Goal: Task Accomplishment & Management: Complete application form

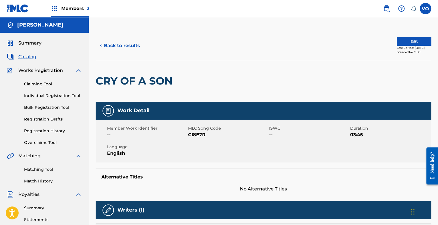
click at [46, 85] on link "Claiming Tool" at bounding box center [53, 84] width 58 height 6
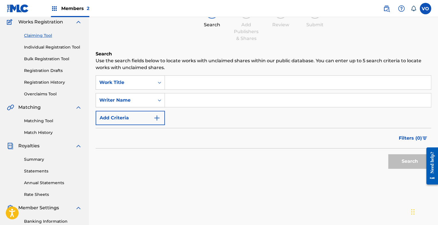
scroll to position [18, 0]
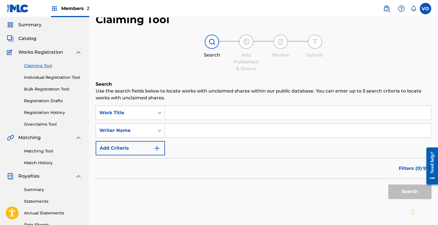
click at [185, 112] on input "Search Form" at bounding box center [298, 113] width 266 height 14
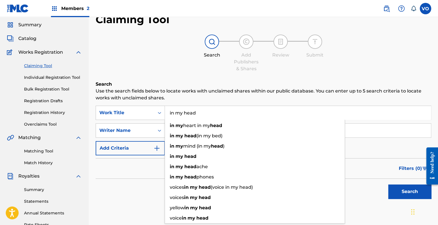
type input "in my head"
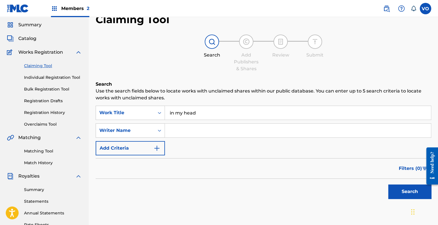
click at [245, 101] on p "Use the search fields below to locate works with unclaimed shares within our pu…" at bounding box center [263, 95] width 335 height 14
click at [185, 132] on input "Search Form" at bounding box center [298, 131] width 266 height 14
type input "[PERSON_NAME]"
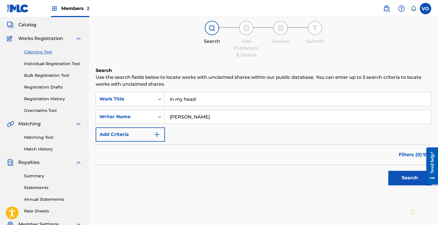
scroll to position [32, 0]
click at [398, 180] on button "Search" at bounding box center [409, 178] width 43 height 14
click at [209, 99] on input "in my head" at bounding box center [298, 99] width 266 height 14
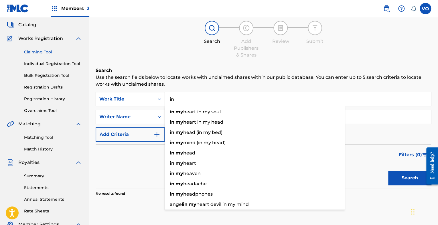
type input "i"
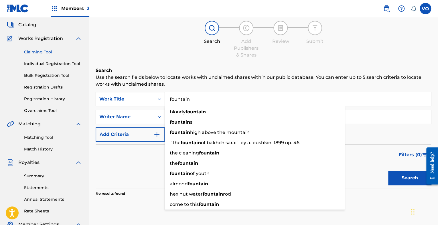
click at [333, 89] on div "Search Use the search fields below to locate works with unclaimed shares within…" at bounding box center [263, 146] width 335 height 158
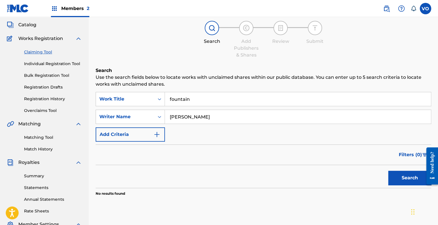
click at [397, 177] on button "Search" at bounding box center [409, 178] width 43 height 14
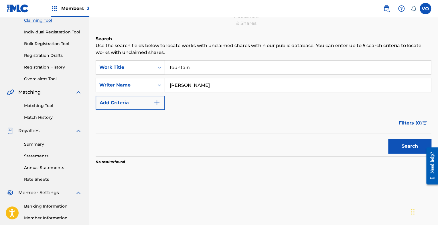
scroll to position [66, 0]
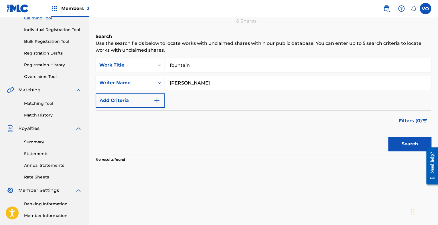
click at [200, 65] on input "fountain" at bounding box center [298, 65] width 266 height 14
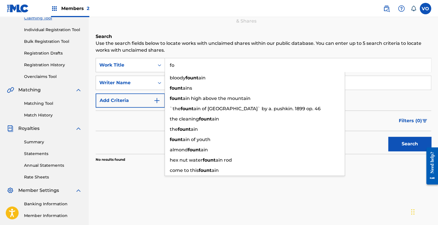
type input "f"
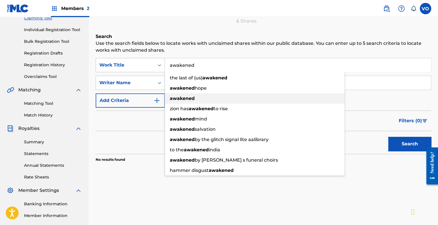
type input "awakened"
click at [186, 101] on div "awakened" at bounding box center [255, 99] width 180 height 10
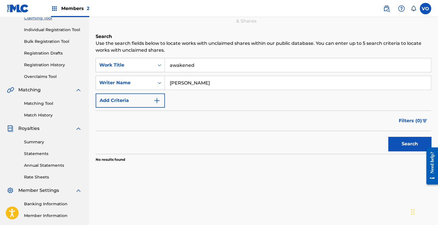
click at [401, 149] on button "Search" at bounding box center [409, 144] width 43 height 14
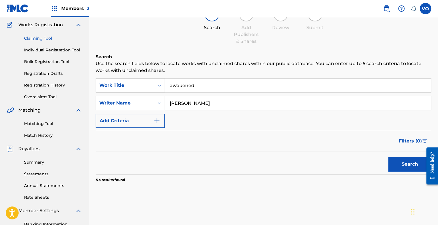
scroll to position [45, 0]
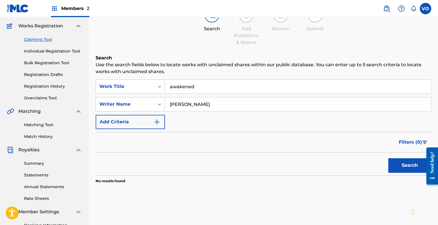
click at [56, 49] on link "Individual Registration Tool" at bounding box center [53, 51] width 58 height 6
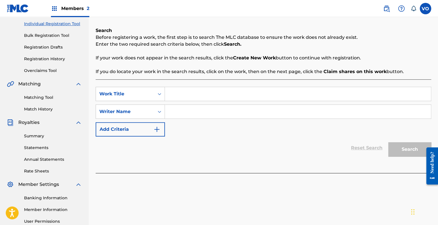
scroll to position [72, 0]
click at [186, 93] on input "Search Form" at bounding box center [298, 94] width 266 height 14
click at [186, 107] on input "Search Form" at bounding box center [298, 112] width 266 height 14
click at [188, 111] on input "Search Form" at bounding box center [298, 112] width 266 height 14
click at [174, 96] on input "Search Form" at bounding box center [298, 94] width 266 height 14
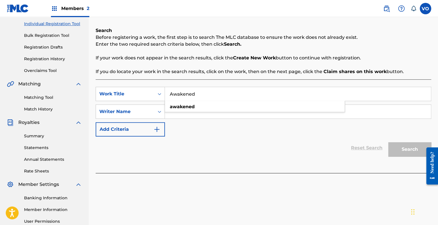
type input "Awakened"
click at [197, 132] on div "SearchWithCriteriaa35a3126-f913-479e-baef-472c8c47f5b0 Work Title Awakened Sear…" at bounding box center [263, 112] width 335 height 50
click at [195, 115] on input "Search Form" at bounding box center [298, 112] width 266 height 14
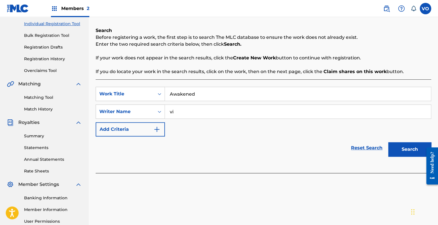
type input "v"
type input "[PERSON_NAME]"
click at [394, 153] on button "Search" at bounding box center [409, 149] width 43 height 14
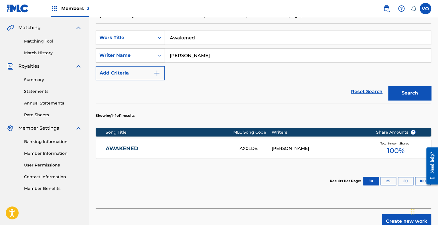
scroll to position [129, 0]
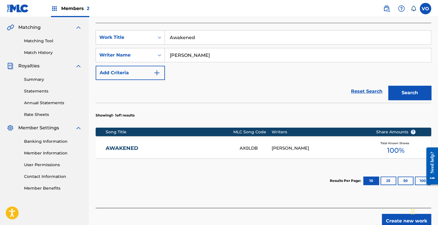
click at [339, 149] on div "[PERSON_NAME]" at bounding box center [320, 148] width 96 height 7
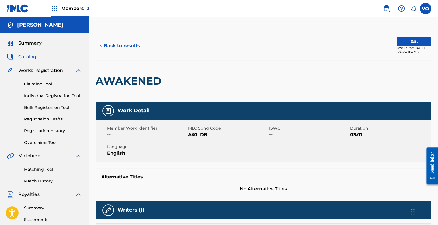
click at [117, 44] on button "< Back to results" at bounding box center [120, 46] width 48 height 14
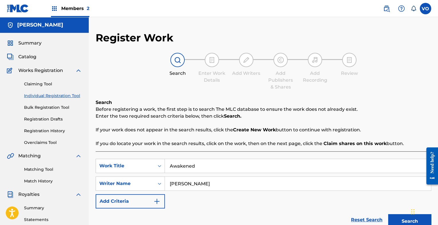
scroll to position [129, 0]
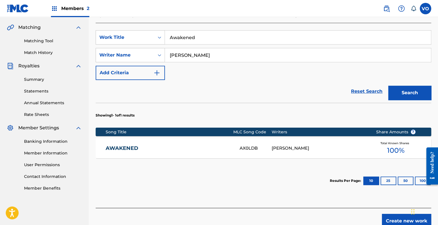
click at [206, 35] on input "Awakened" at bounding box center [298, 38] width 266 height 14
type input "A"
type input "Fountain"
click at [412, 91] on button "Search" at bounding box center [409, 93] width 43 height 14
click at [310, 149] on div "[PERSON_NAME]" at bounding box center [320, 148] width 96 height 7
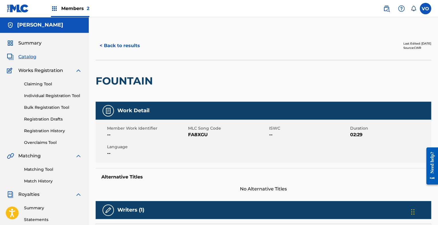
click at [126, 49] on button "< Back to results" at bounding box center [120, 46] width 48 height 14
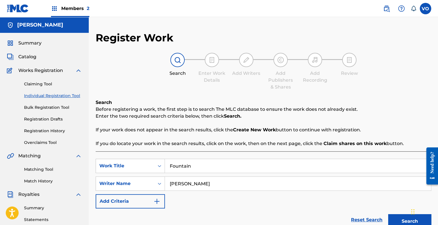
scroll to position [129, 0]
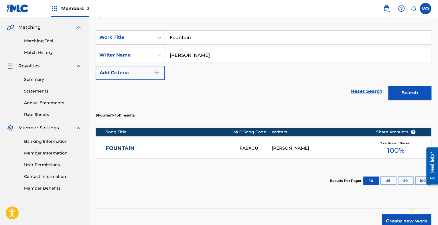
click at [195, 34] on input "Fountain" at bounding box center [298, 38] width 266 height 14
type input "F"
type input "awakened"
click at [251, 98] on div "Reset Search Search" at bounding box center [263, 91] width 335 height 23
click at [409, 100] on button "Search" at bounding box center [409, 93] width 43 height 14
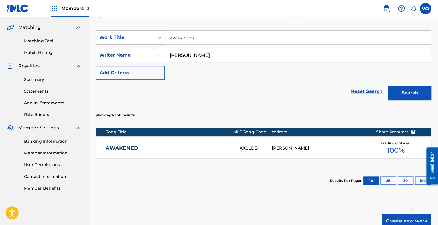
click at [291, 143] on div "AWAKENED AX0LDB [PERSON_NAME] Total Known Shares 100 %" at bounding box center [263, 148] width 335 height 20
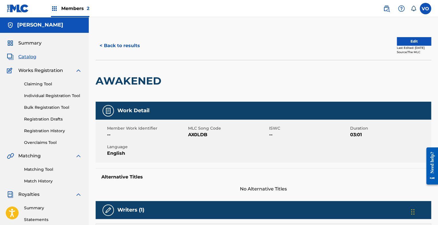
click at [126, 45] on button "< Back to results" at bounding box center [120, 46] width 48 height 14
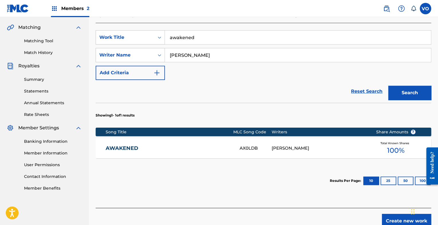
click at [205, 36] on input "awakened" at bounding box center [298, 38] width 266 height 14
type input "a"
type input "october"
click at [405, 87] on button "Search" at bounding box center [409, 93] width 43 height 14
click at [220, 148] on link "OCTOBER" at bounding box center [169, 148] width 126 height 7
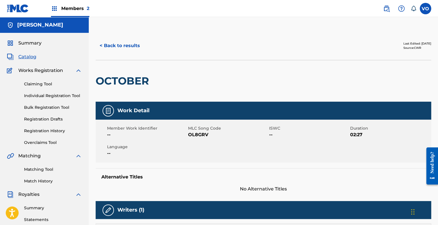
click at [120, 44] on button "< Back to results" at bounding box center [120, 46] width 48 height 14
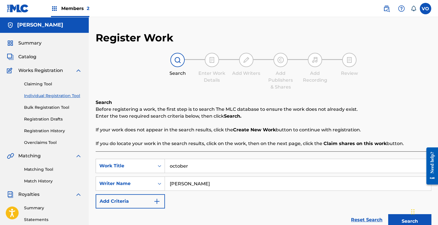
scroll to position [129, 0]
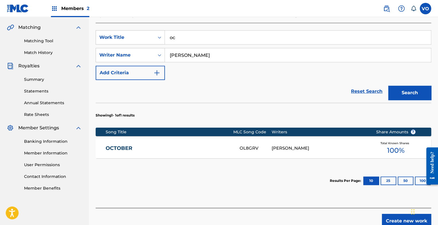
type input "o"
click at [411, 99] on button "Search" at bounding box center [409, 93] width 43 height 14
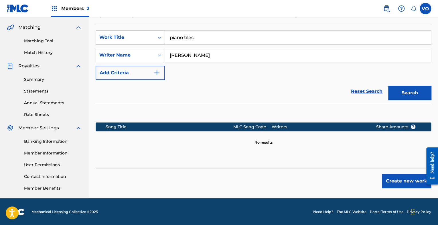
click at [201, 41] on input "piano tiles" at bounding box center [298, 38] width 266 height 14
type input "p"
click at [407, 94] on button "Search" at bounding box center [409, 93] width 43 height 14
click at [193, 36] on input "skylight" at bounding box center [298, 38] width 266 height 14
type input "s"
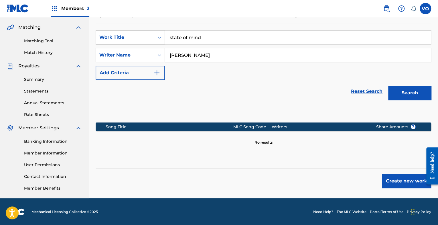
type input "state of mind"
click at [388, 86] on button "Search" at bounding box center [409, 93] width 43 height 14
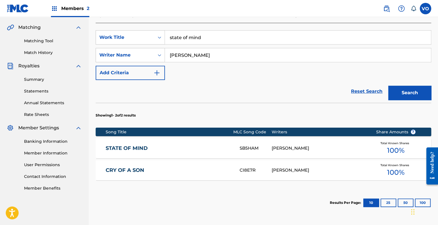
click at [235, 146] on div "STATE OF MIND" at bounding box center [173, 148] width 134 height 7
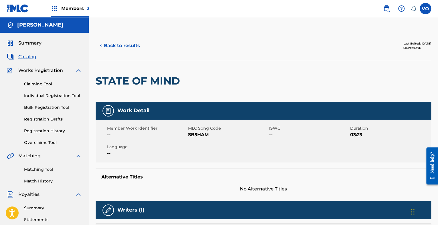
click at [122, 46] on button "< Back to results" at bounding box center [120, 46] width 48 height 14
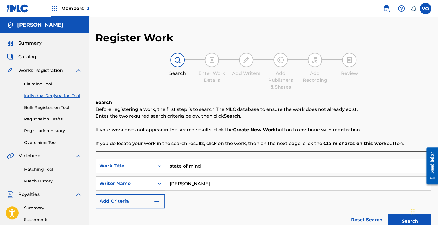
scroll to position [129, 0]
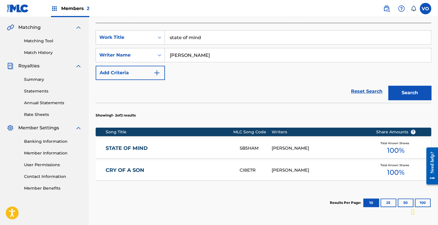
click at [187, 174] on div "CRY OF A SON CI8E7R [PERSON_NAME] Total Known Shares 100 %" at bounding box center [263, 171] width 335 height 20
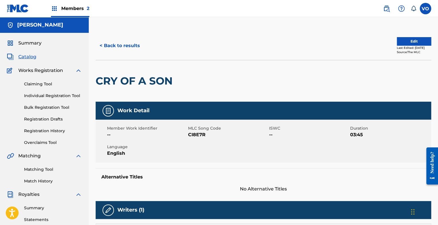
click at [111, 42] on button "< Back to results" at bounding box center [120, 46] width 48 height 14
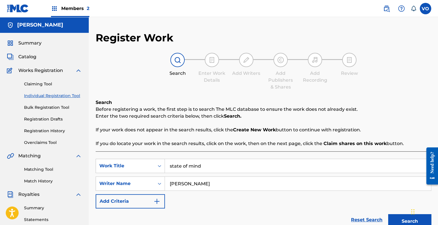
click at [31, 60] on span "Catalog" at bounding box center [27, 57] width 18 height 7
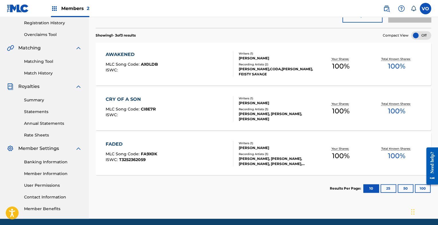
scroll to position [109, 0]
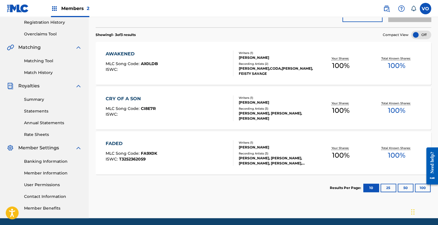
click at [263, 101] on div "[PERSON_NAME]" at bounding box center [276, 102] width 74 height 5
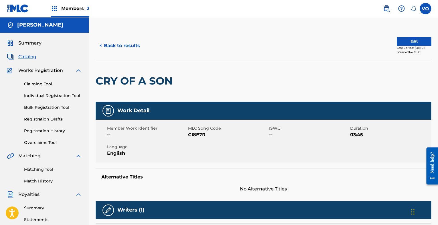
click at [122, 44] on button "< Back to results" at bounding box center [120, 46] width 48 height 14
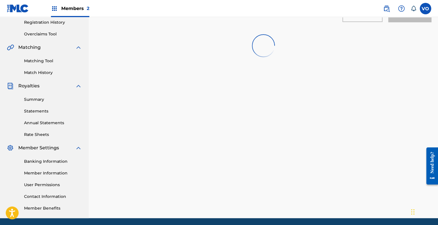
click at [229, 121] on div "SearchWithCriteriafe747201-092e-432c-b111-502a1a7372ec Work Title Add Criteria …" at bounding box center [263, 88] width 335 height 296
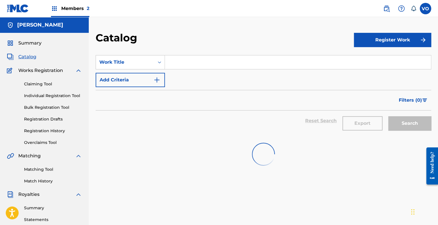
click at [178, 65] on input "Search Form" at bounding box center [298, 63] width 266 height 14
type input "home"
click at [184, 82] on div "SearchWithCriteriafe747201-092e-432c-b111-502a1a7372ec Work Title home Add Crit…" at bounding box center [263, 71] width 335 height 32
click at [166, 73] on div "SearchWithCriteriafe747201-092e-432c-b111-502a1a7372ec Work Title home Add Crit…" at bounding box center [263, 71] width 335 height 32
click at [54, 93] on link "Individual Registration Tool" at bounding box center [53, 96] width 58 height 6
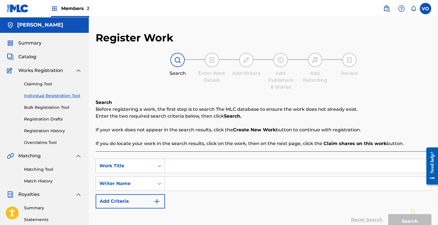
click at [186, 170] on input "Search Form" at bounding box center [298, 166] width 266 height 14
type input "home"
click at [189, 180] on input "Search Form" at bounding box center [298, 184] width 266 height 14
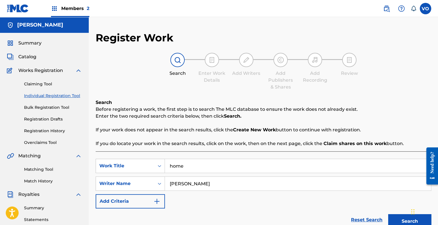
scroll to position [60, 0]
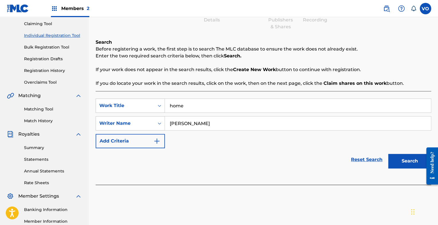
type input "[PERSON_NAME]"
click at [388, 154] on button "Search" at bounding box center [409, 161] width 43 height 14
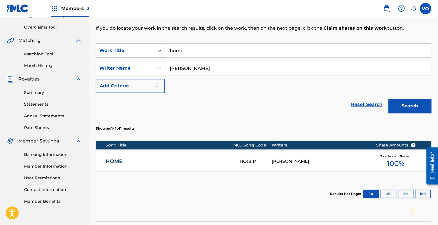
scroll to position [119, 0]
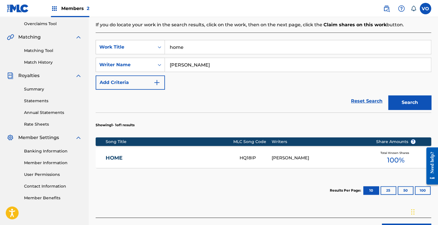
click at [243, 164] on div "HOME HQ18IP [PERSON_NAME] Total Known Shares 100 %" at bounding box center [263, 158] width 335 height 20
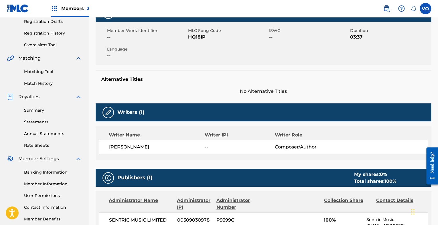
scroll to position [97, 0]
